Goal: Information Seeking & Learning: Find specific fact

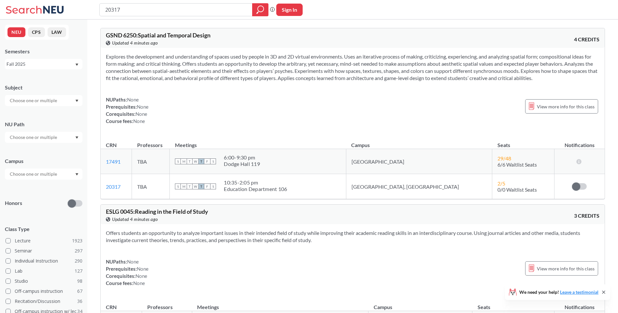
drag, startPoint x: 97, startPoint y: 9, endPoint x: 63, endPoint y: 6, distance: 33.7
click at [64, 6] on div "20317 Phrase search guarantees the exact search appears in the results. Ex. If …" at bounding box center [309, 10] width 618 height 20
click at [142, 5] on input "20317" at bounding box center [176, 9] width 143 height 11
drag, startPoint x: 174, startPoint y: 14, endPoint x: 93, endPoint y: 16, distance: 80.5
click at [94, 16] on div "20317 Phrase search guarantees the exact search appears in the results. Ex. If …" at bounding box center [309, 10] width 618 height 20
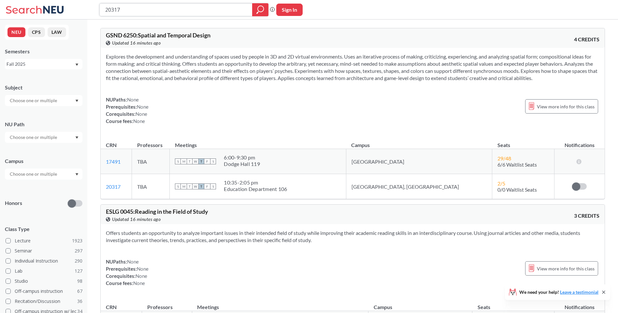
paste input "14558"
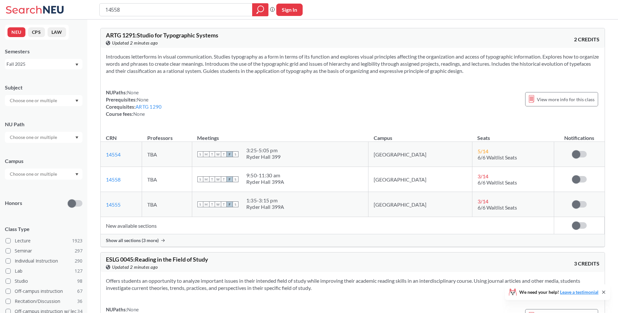
click at [262, 97] on div "NUPaths: None Prerequisites: None Corequisites: ARTG 1290 Course fees: None Vie…" at bounding box center [353, 103] width 494 height 29
click at [167, 9] on input "14558" at bounding box center [176, 9] width 143 height 11
drag, startPoint x: 159, startPoint y: 9, endPoint x: 113, endPoint y: 12, distance: 46.7
click at [113, 12] on input "14558" at bounding box center [176, 9] width 143 height 11
paste input "14539"
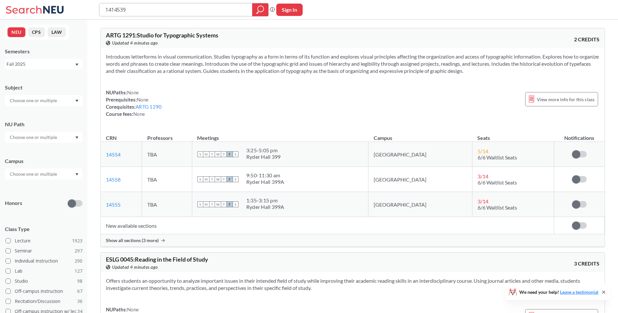
drag, startPoint x: 143, startPoint y: 11, endPoint x: 79, endPoint y: 14, distance: 63.6
click at [79, 14] on div "1414539 Phrase search guarantees the exact search appears in the results. Ex. I…" at bounding box center [309, 10] width 618 height 20
paste input "search"
type input "14539"
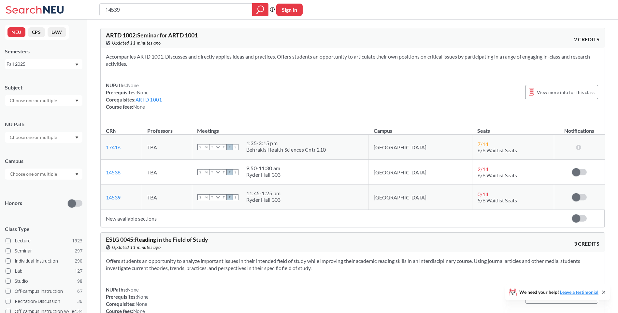
click at [132, 4] on div "14539" at bounding box center [183, 9] width 169 height 13
drag, startPoint x: 137, startPoint y: 6, endPoint x: 100, endPoint y: 6, distance: 37.5
click at [100, 6] on div "14539" at bounding box center [183, 9] width 169 height 13
paste input "8"
type input "14538"
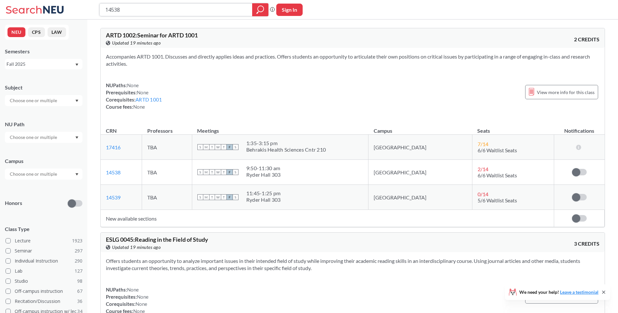
click at [167, 10] on input "14538" at bounding box center [176, 9] width 143 height 11
drag, startPoint x: 166, startPoint y: 9, endPoint x: 91, endPoint y: 6, distance: 75.3
click at [91, 6] on div "14538 Phrase search guarantees the exact search appears in the results. Ex. If …" at bounding box center [309, 10] width 618 height 20
paste input "3851"
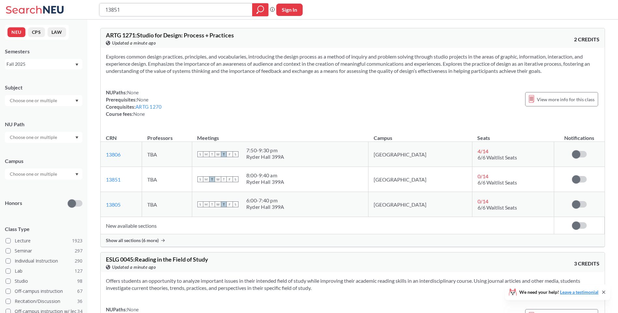
click at [168, 8] on input "13851" at bounding box center [176, 9] width 143 height 11
drag, startPoint x: 157, startPoint y: 12, endPoint x: 48, endPoint y: 23, distance: 109.4
paste input "2"
click at [168, 11] on input "13852" at bounding box center [176, 9] width 143 height 11
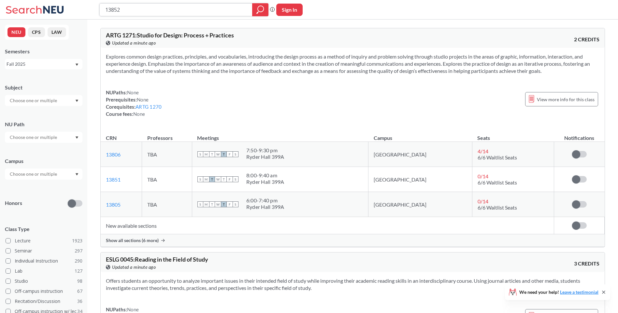
drag, startPoint x: 169, startPoint y: 10, endPoint x: 96, endPoint y: 8, distance: 73.3
click at [96, 8] on div "13852 Phrase search guarantees the exact search appears in the results. Ex. If …" at bounding box center [309, 10] width 618 height 20
paste input "483"
type input "14832"
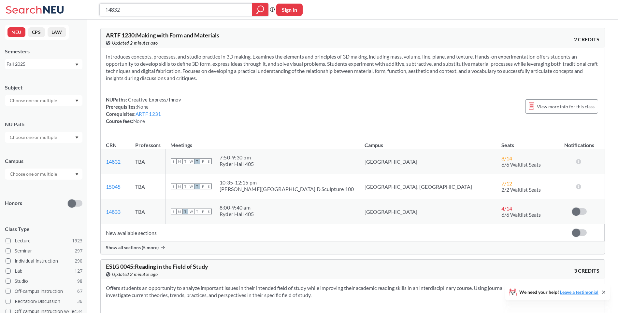
click at [183, 7] on input "14832" at bounding box center [176, 9] width 143 height 11
drag, startPoint x: 184, startPoint y: 7, endPoint x: 49, endPoint y: 8, distance: 135.5
click at [49, 8] on div "14832 Phrase search guarantees the exact search appears in the results. Ex. If …" at bounding box center [309, 10] width 618 height 20
paste input "3213"
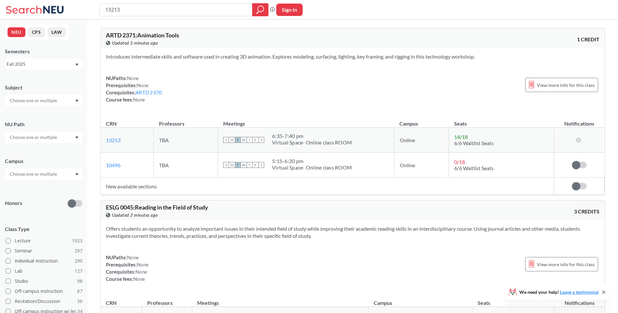
click at [156, 1] on div "13213 Phrase search guarantees the exact search appears in the results. Ex. If …" at bounding box center [309, 10] width 618 height 20
click at [153, 7] on input "13213" at bounding box center [176, 9] width 143 height 11
drag, startPoint x: 152, startPoint y: 12, endPoint x: 67, endPoint y: 10, distance: 85.4
click at [67, 10] on div "13213 Phrase search guarantees the exact search appears in the results. Ex. If …" at bounding box center [309, 10] width 618 height 20
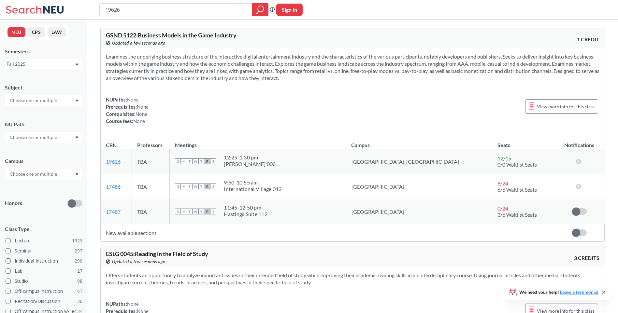
click at [149, 3] on div "19626 Phrase search guarantees the exact search appears in the results. Ex. If …" at bounding box center [309, 10] width 618 height 20
drag, startPoint x: 150, startPoint y: 10, endPoint x: 97, endPoint y: 9, distance: 52.5
click at [97, 9] on div "19626 Phrase search guarantees the exact search appears in the results. Ex. If …" at bounding box center [309, 10] width 618 height 20
type input "19740"
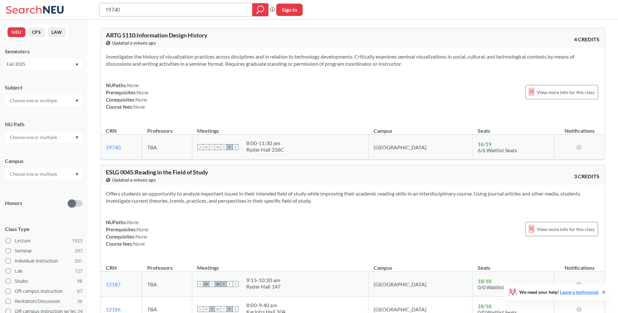
drag, startPoint x: 163, startPoint y: 11, endPoint x: 72, endPoint y: 9, distance: 90.9
click at [72, 9] on div "19740 Phrase search guarantees the exact search appears in the results. Ex. If …" at bounding box center [309, 10] width 618 height 20
